Goal: Information Seeking & Learning: Compare options

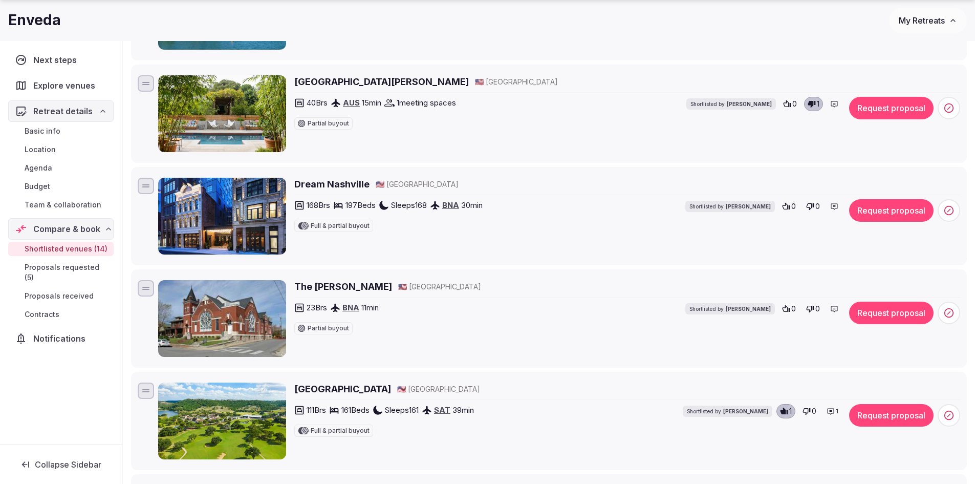
scroll to position [563, 0]
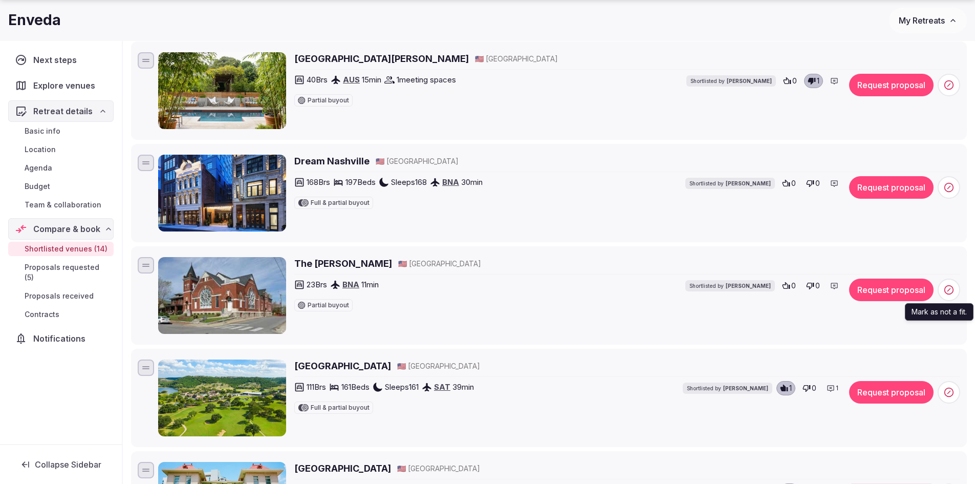
click at [953, 288] on circle at bounding box center [949, 290] width 9 height 9
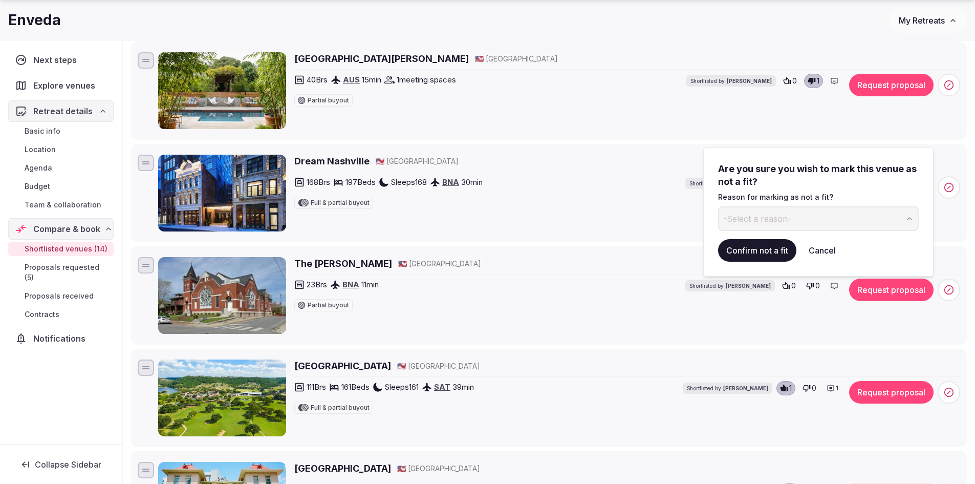
click at [854, 224] on button "-Select a reason-" at bounding box center [818, 218] width 201 height 25
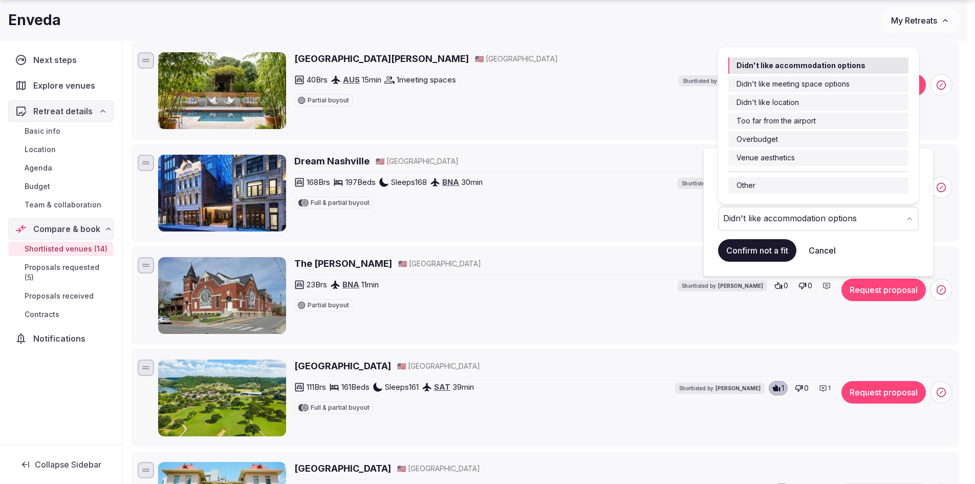
click at [908, 218] on icon "button" at bounding box center [909, 218] width 8 height 8
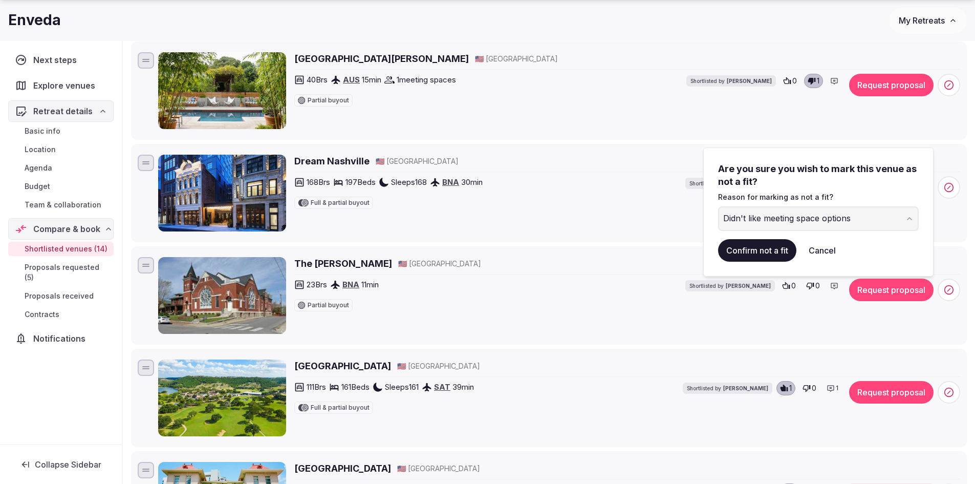
click at [738, 247] on button "Confirm not a fit" at bounding box center [757, 250] width 78 height 23
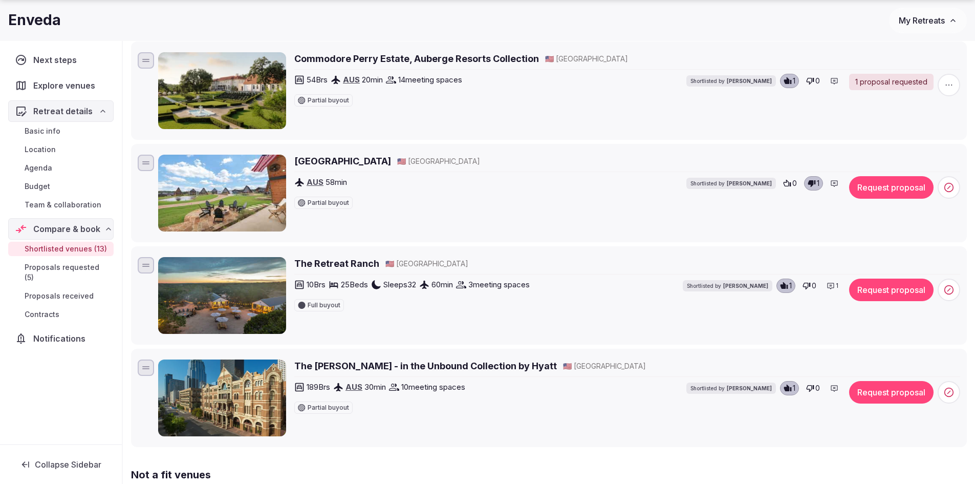
scroll to position [1126, 0]
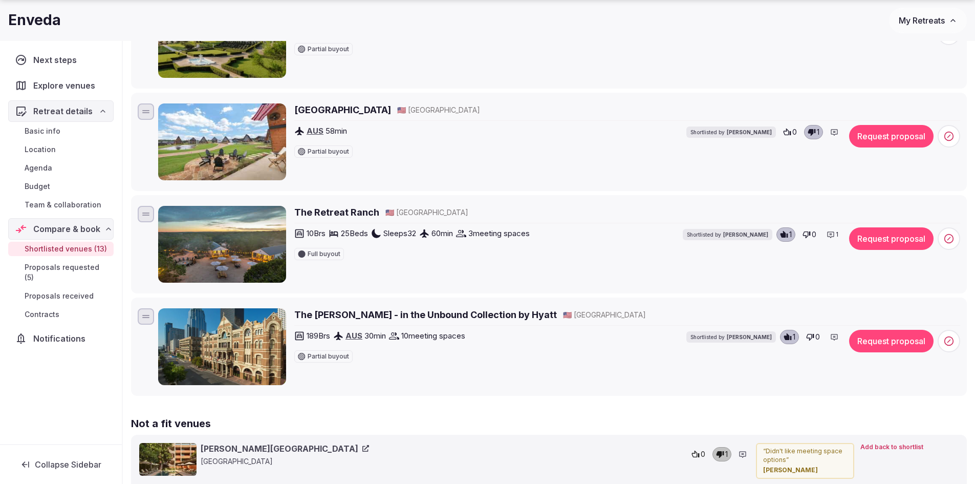
click at [832, 234] on icon at bounding box center [831, 234] width 7 height 6
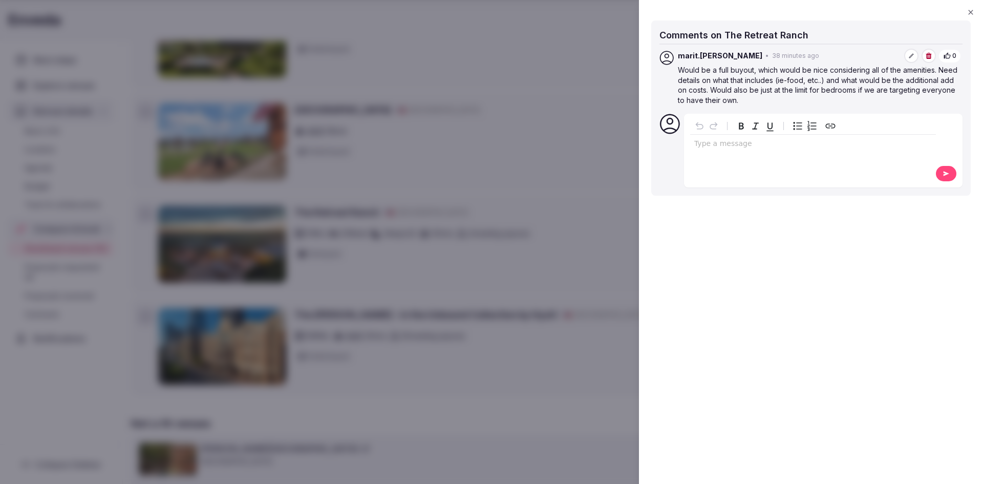
click at [751, 153] on div "editable markdown" at bounding box center [813, 145] width 246 height 20
click at [950, 174] on button at bounding box center [946, 173] width 20 height 15
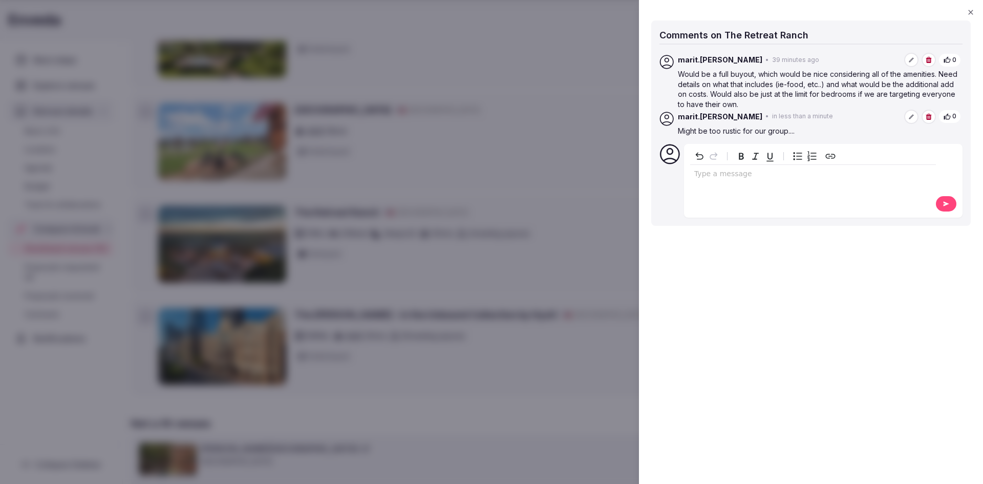
click at [967, 10] on icon "button" at bounding box center [970, 12] width 8 height 8
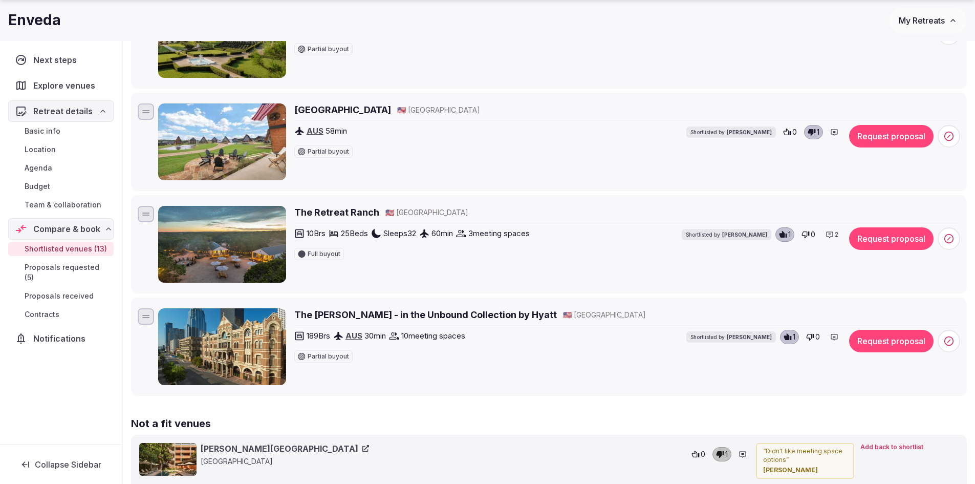
click at [388, 313] on h2 "The Driskill - in the Unbound Collection by Hyatt" at bounding box center [425, 314] width 263 height 13
click at [835, 335] on icon at bounding box center [834, 337] width 8 height 8
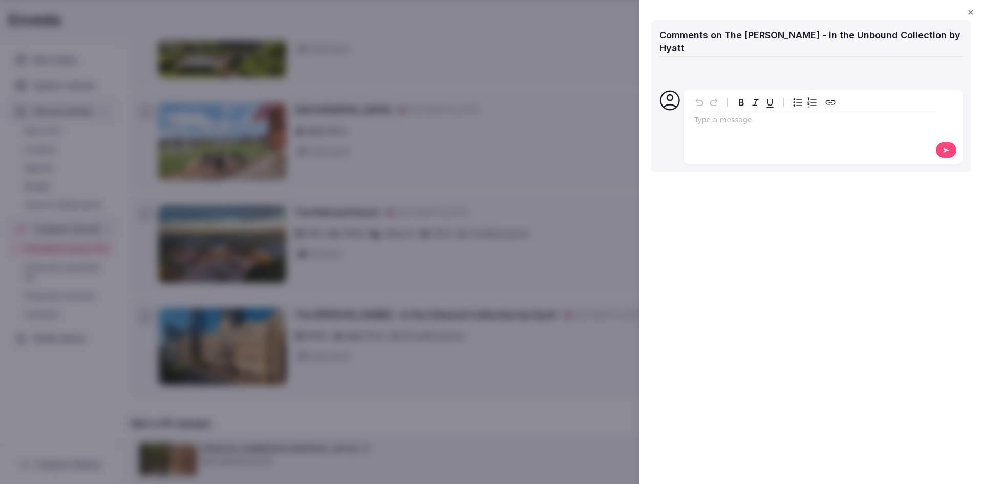
click at [724, 115] on p "editable markdown" at bounding box center [812, 120] width 237 height 10
click at [943, 148] on icon at bounding box center [946, 150] width 6 height 5
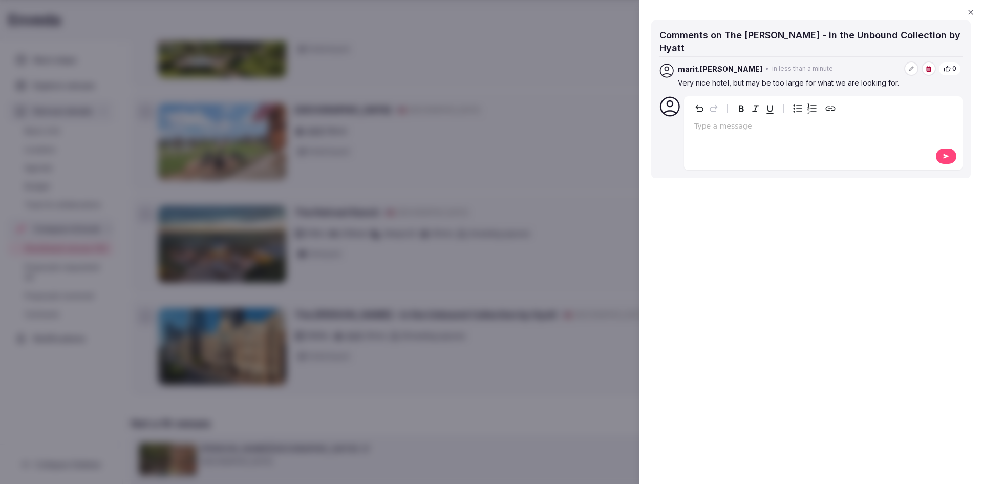
click at [971, 11] on icon "button" at bounding box center [970, 12] width 8 height 8
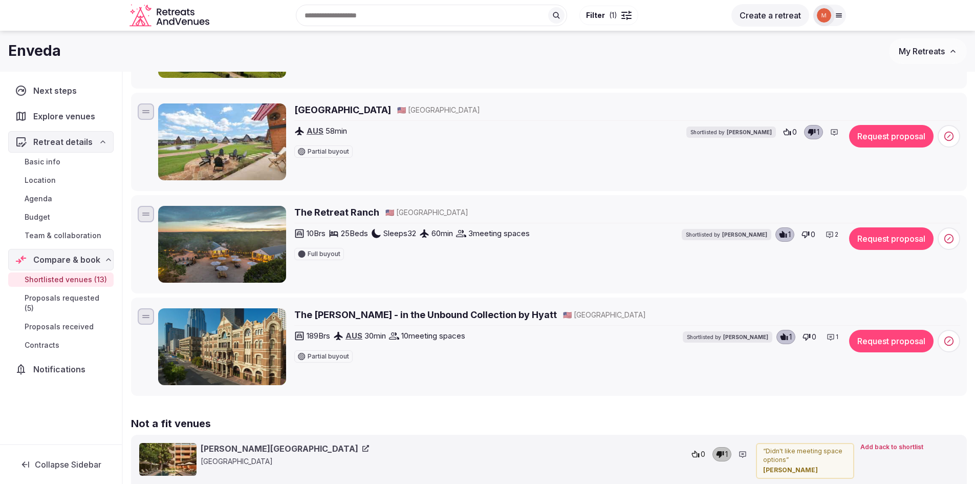
scroll to position [1075, 0]
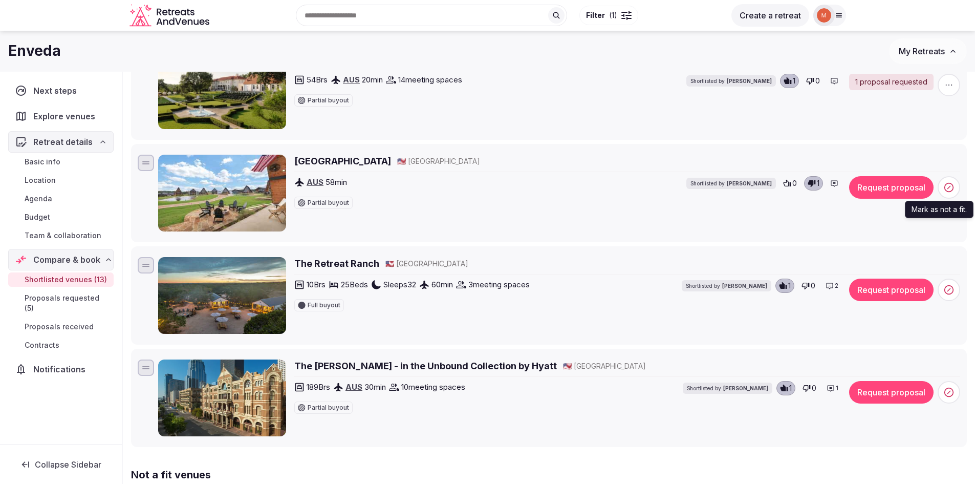
click at [950, 183] on circle at bounding box center [949, 187] width 9 height 9
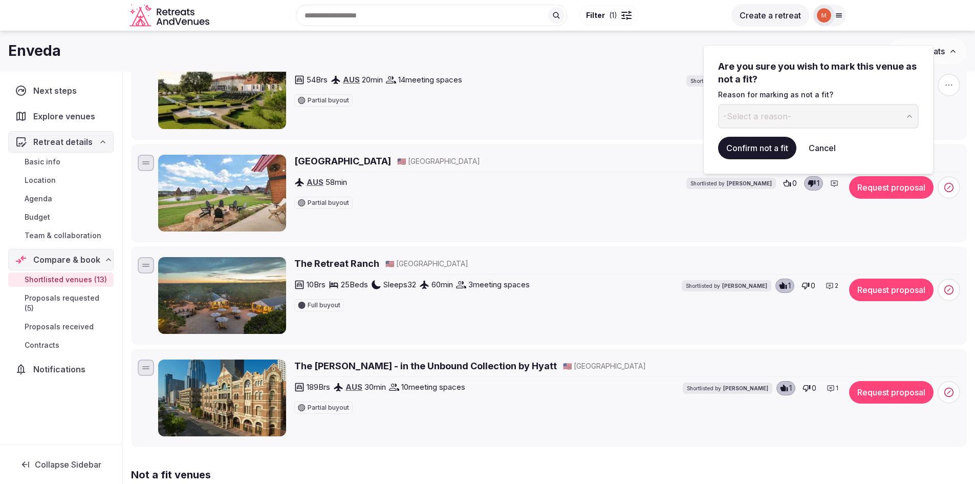
click at [788, 116] on span "-Select a reason-" at bounding box center [757, 116] width 68 height 11
click at [756, 146] on button "Confirm not a fit" at bounding box center [757, 148] width 78 height 23
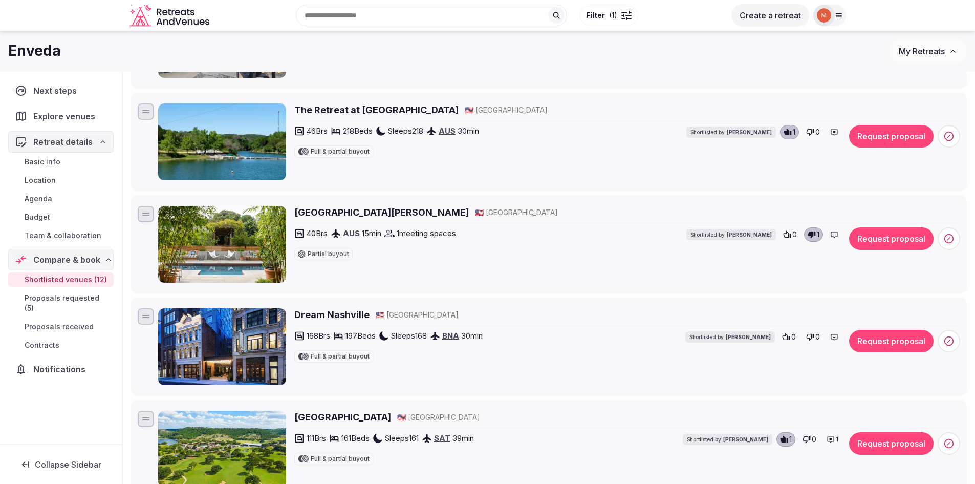
scroll to position [358, 0]
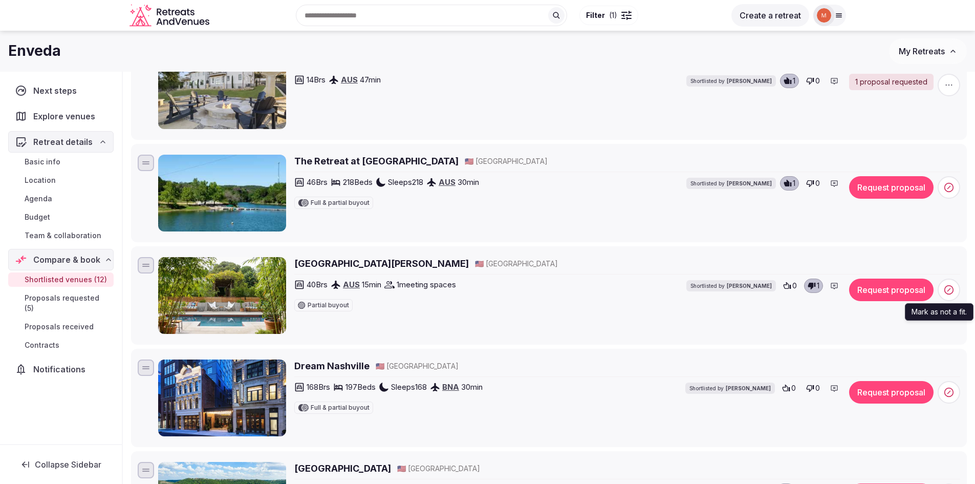
click at [947, 287] on icon at bounding box center [949, 290] width 10 height 10
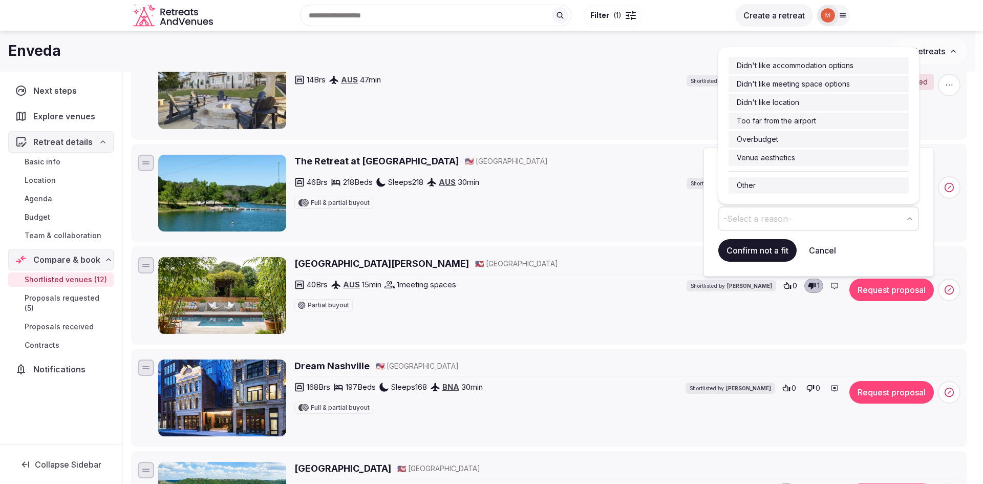
click at [826, 217] on button "-Select a reason-" at bounding box center [818, 218] width 201 height 25
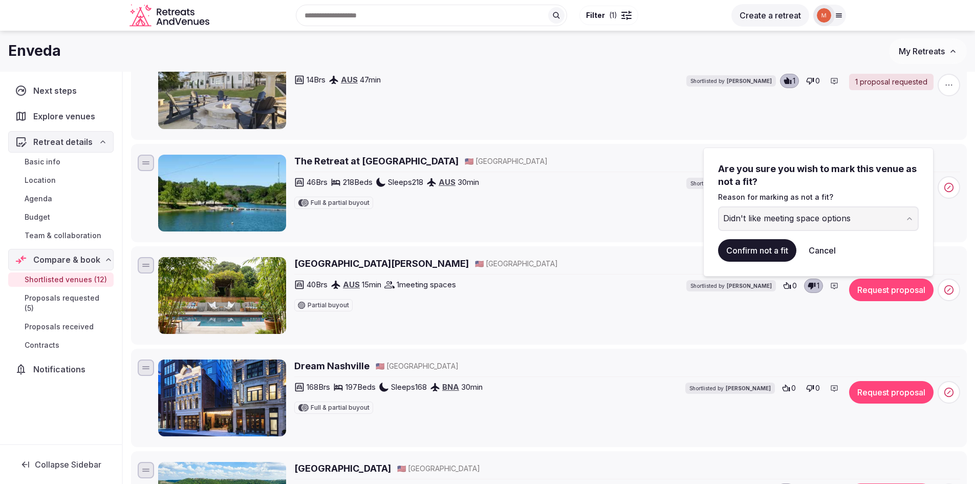
click at [750, 245] on button "Confirm not a fit" at bounding box center [757, 250] width 78 height 23
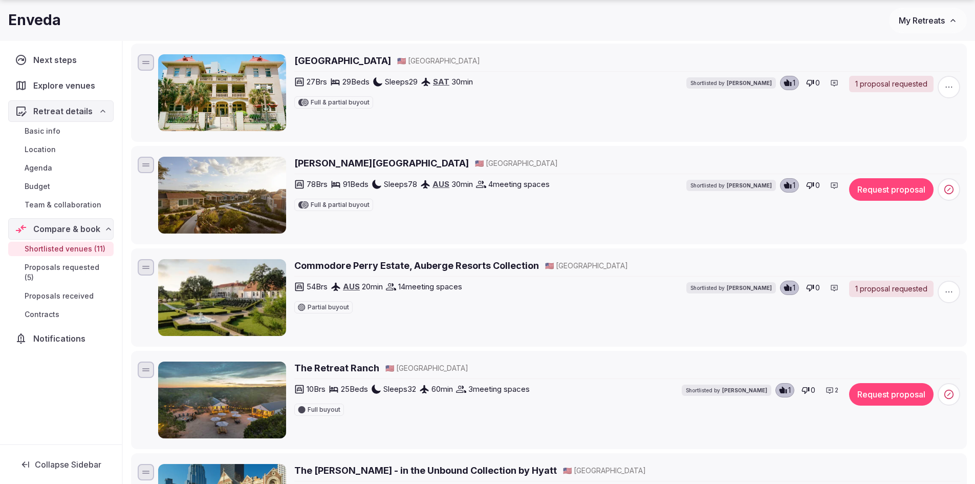
scroll to position [768, 0]
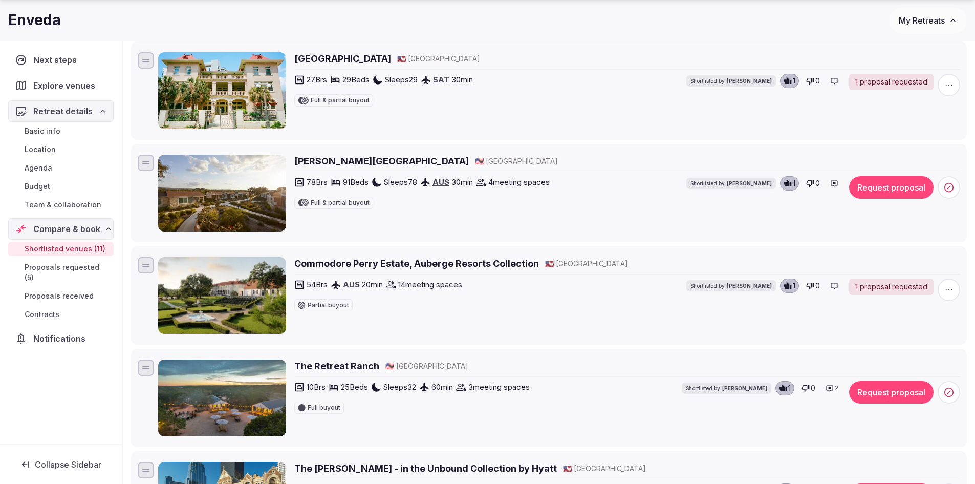
click at [350, 263] on h2 "Commodore Perry Estate, Auberge Resorts Collection" at bounding box center [416, 263] width 245 height 13
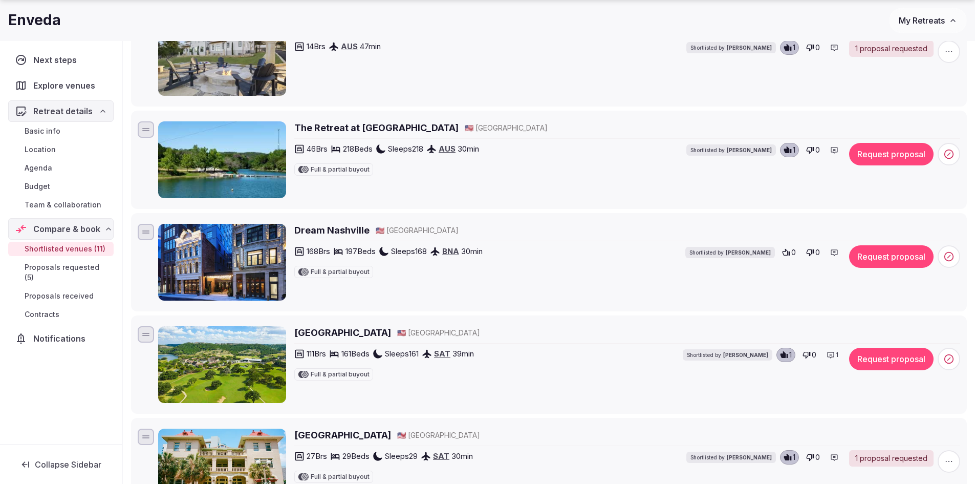
scroll to position [409, 0]
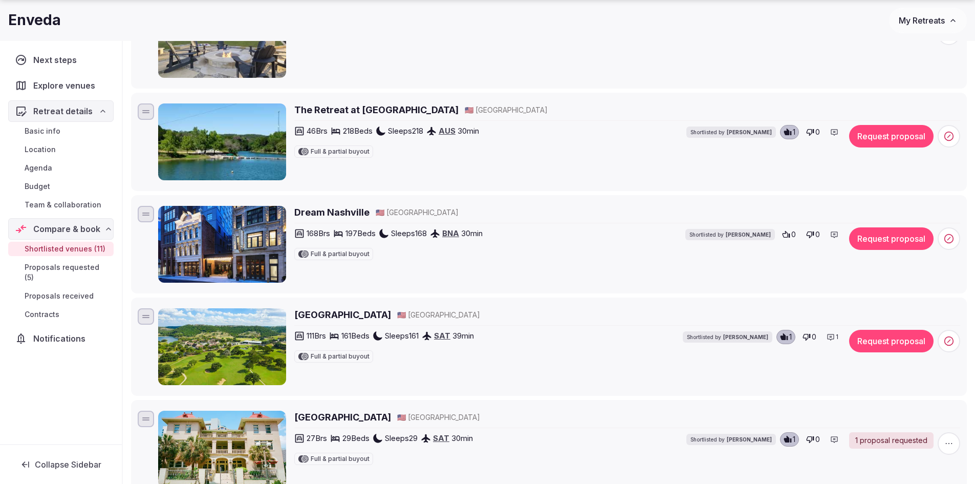
click at [361, 105] on h2 "The Retreat at [GEOGRAPHIC_DATA]" at bounding box center [376, 109] width 164 height 13
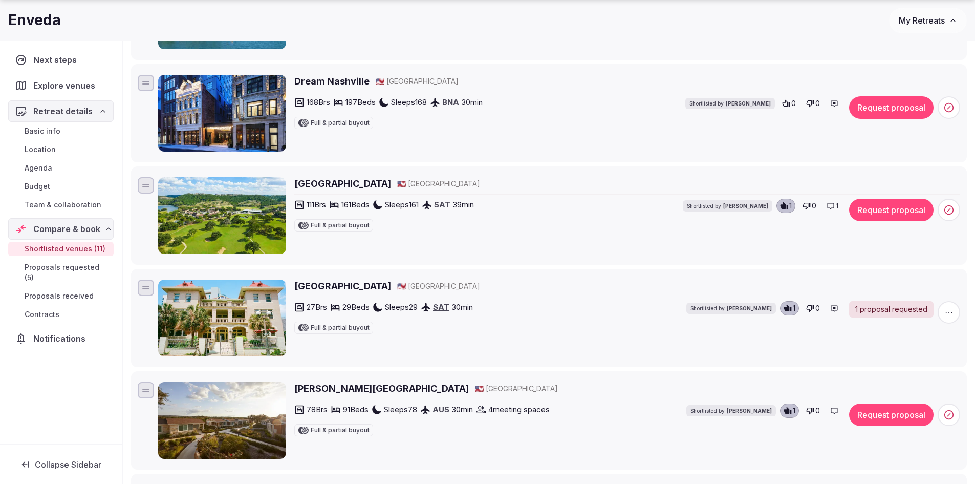
scroll to position [563, 0]
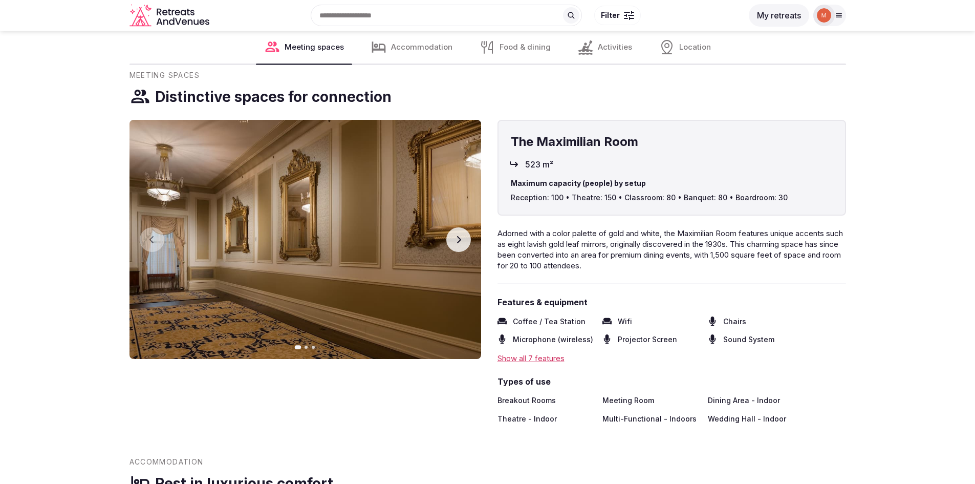
scroll to position [1024, 0]
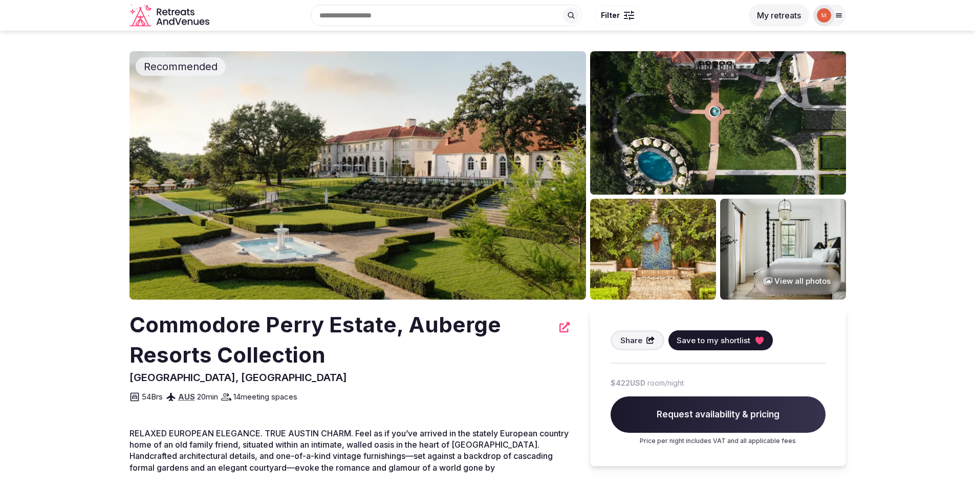
scroll to position [51, 0]
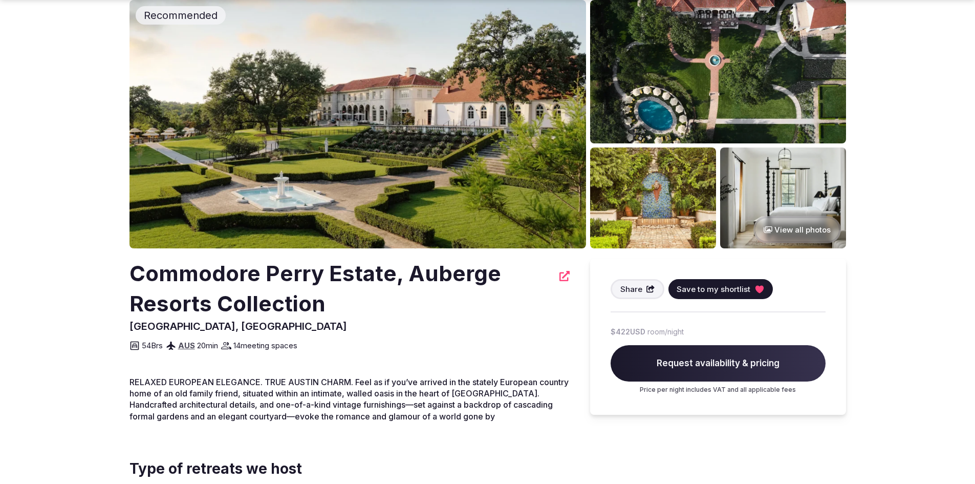
click at [349, 118] on img at bounding box center [357, 124] width 457 height 248
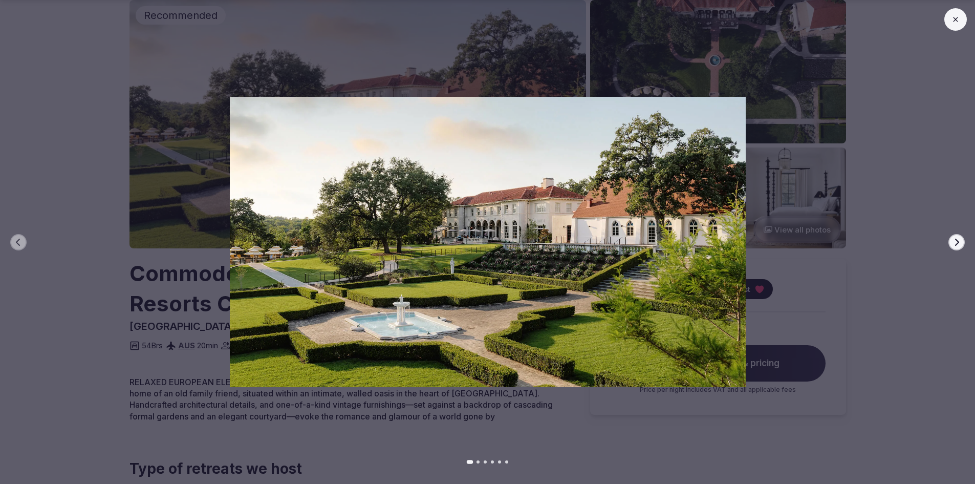
click at [955, 242] on icon "button" at bounding box center [957, 242] width 8 height 8
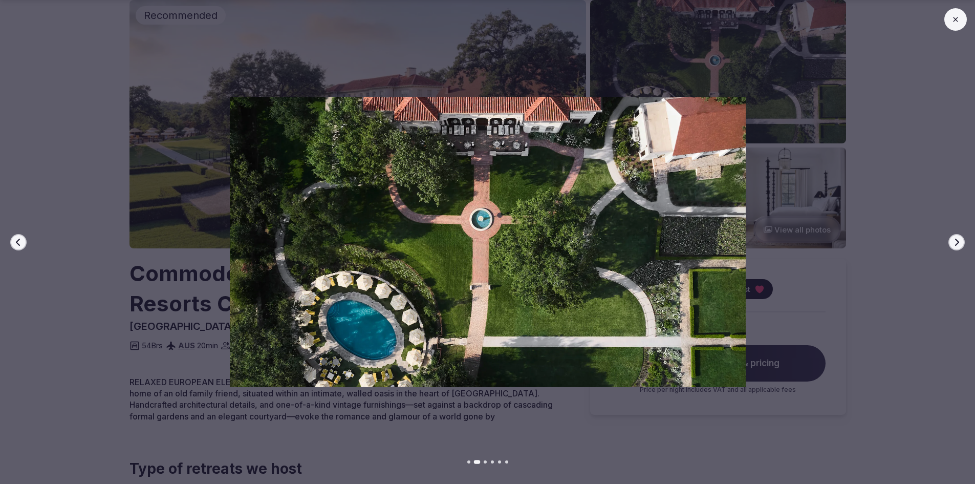
click at [955, 242] on icon "button" at bounding box center [957, 242] width 8 height 8
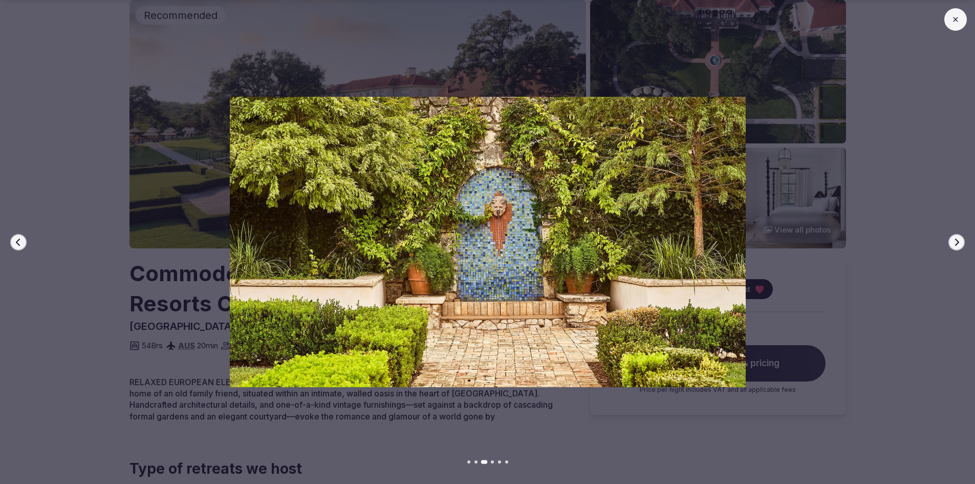
click at [955, 242] on icon "button" at bounding box center [957, 242] width 8 height 8
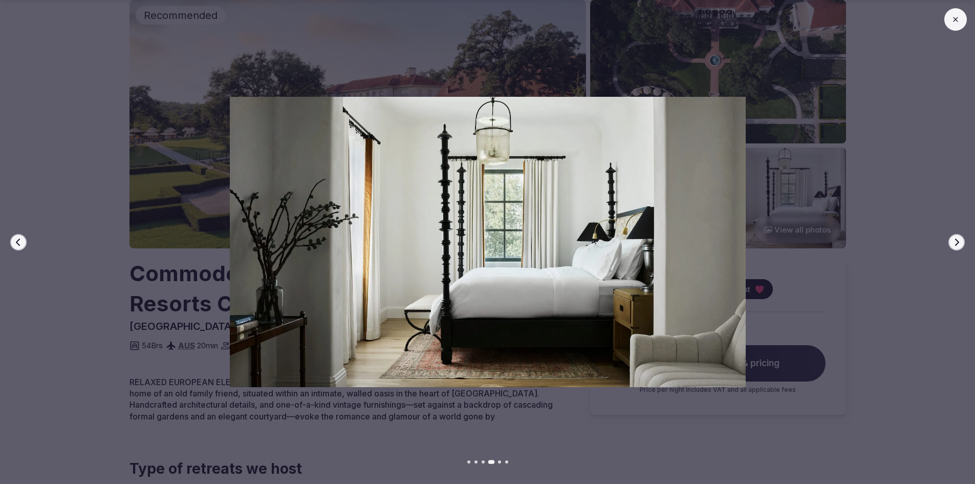
click at [955, 242] on icon "button" at bounding box center [957, 242] width 8 height 8
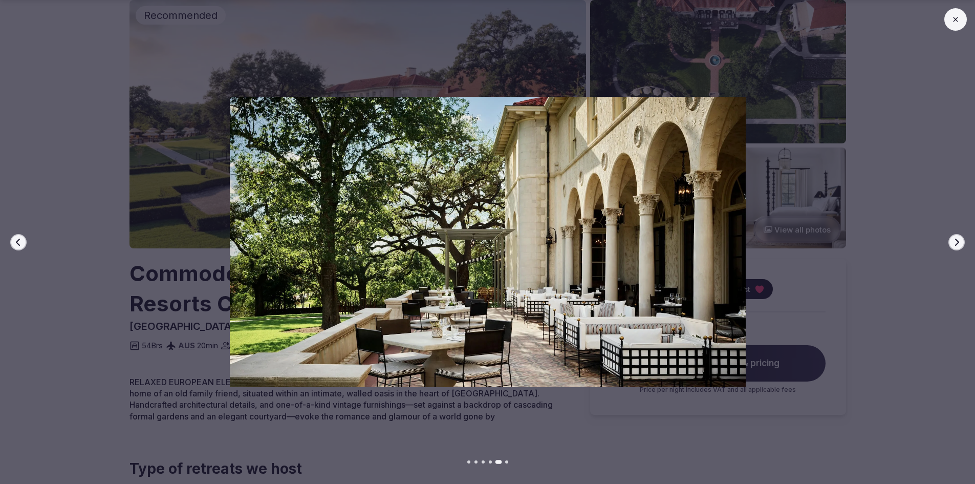
click at [955, 242] on icon "button" at bounding box center [957, 242] width 8 height 8
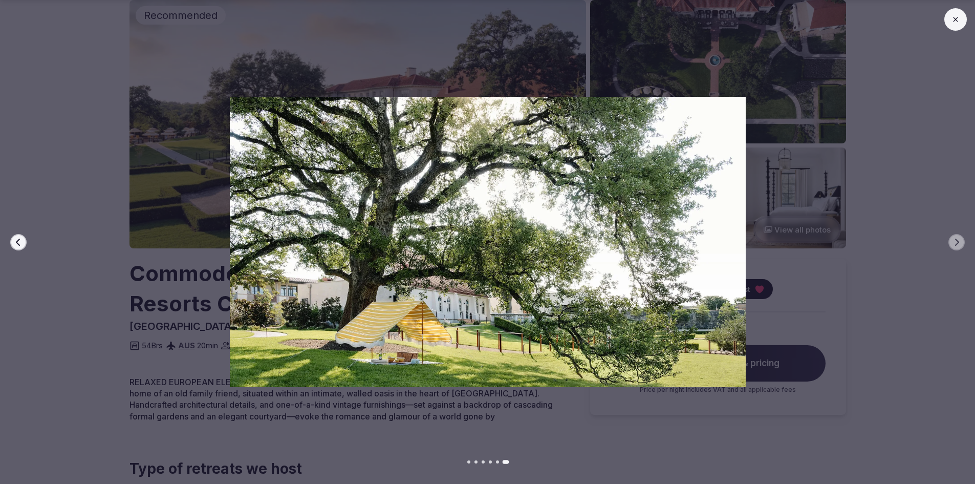
click at [954, 11] on button at bounding box center [955, 19] width 23 height 23
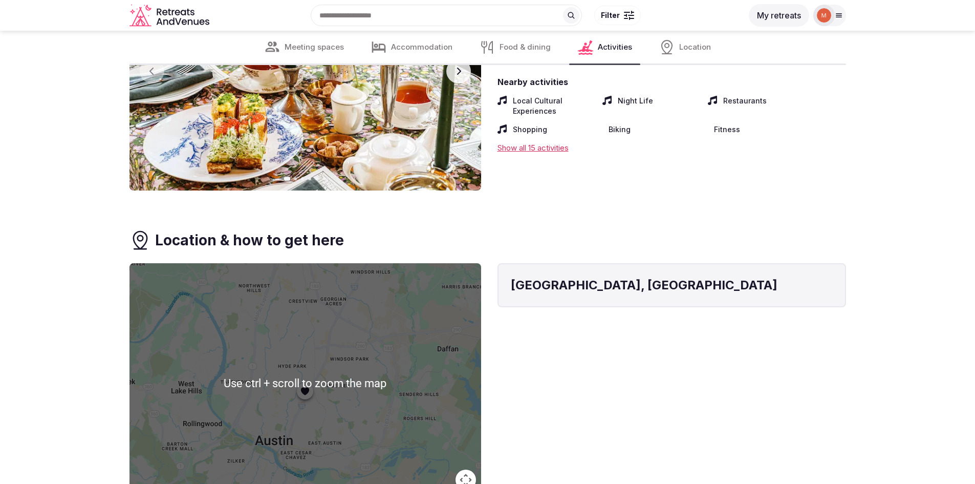
scroll to position [1913, 0]
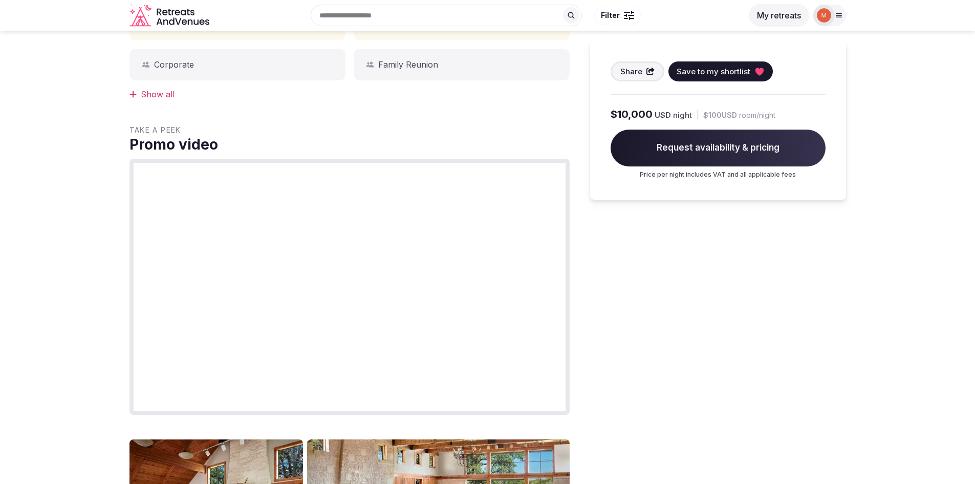
scroll to position [358, 0]
